Goal: Transaction & Acquisition: Download file/media

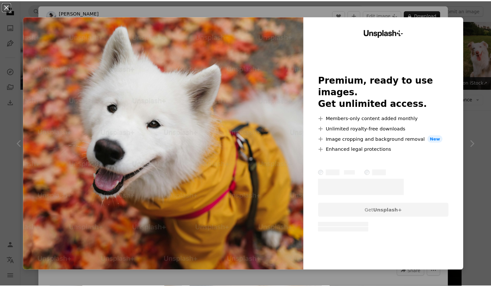
scroll to position [2193, 0]
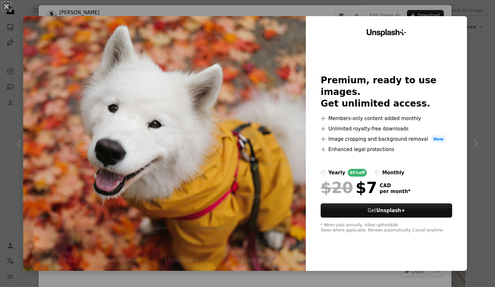
click at [476, 71] on div "An X shape Unsplash+ Premium, ready to use images. Get unlimited access. A plus…" at bounding box center [247, 143] width 495 height 287
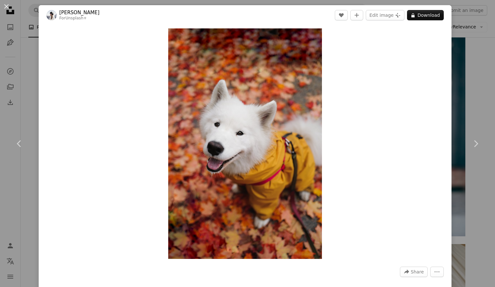
click at [476, 71] on div "An X shape Chevron left Chevron right [PERSON_NAME] For Unsplash+ A heart A plu…" at bounding box center [247, 143] width 495 height 287
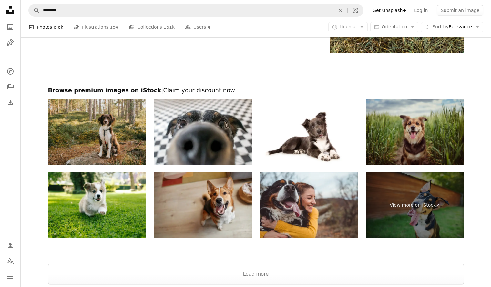
scroll to position [3644, 0]
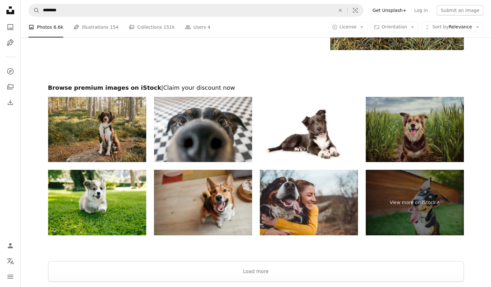
click at [392, 132] on img at bounding box center [414, 129] width 98 height 65
click at [421, 110] on img at bounding box center [414, 129] width 98 height 65
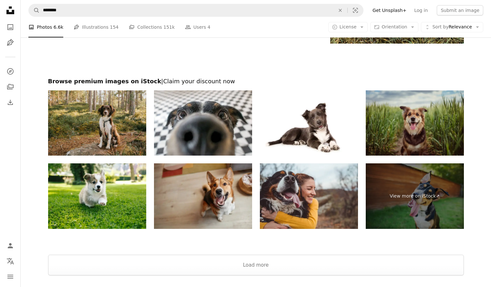
scroll to position [3713, 0]
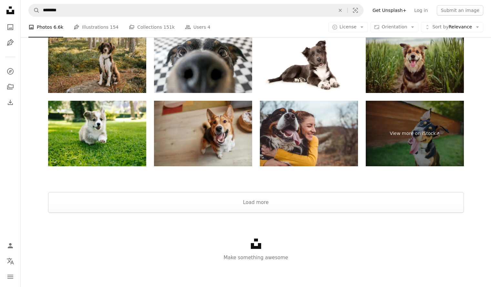
click at [233, 189] on div at bounding box center [256, 183] width 470 height 15
click at [230, 194] on button "Load more" at bounding box center [255, 202] width 415 height 21
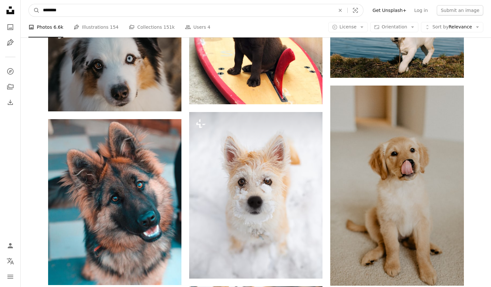
drag, startPoint x: 51, startPoint y: 12, endPoint x: 0, endPoint y: 7, distance: 51.2
type input "*********"
click at [29, 4] on button "A magnifying glass" at bounding box center [34, 10] width 11 height 12
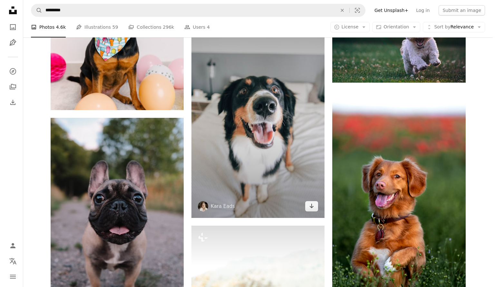
scroll to position [516, 0]
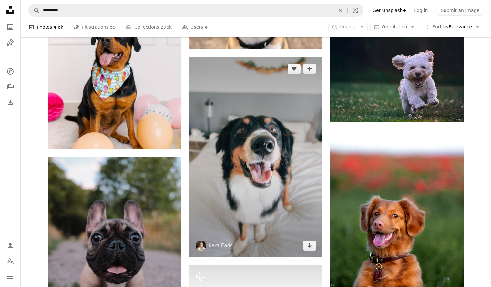
click at [289, 187] on img at bounding box center [255, 157] width 133 height 200
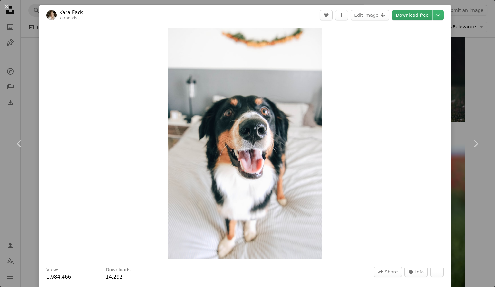
click at [410, 17] on link "Download free" at bounding box center [412, 15] width 41 height 10
